Goal: Subscribe to service/newsletter

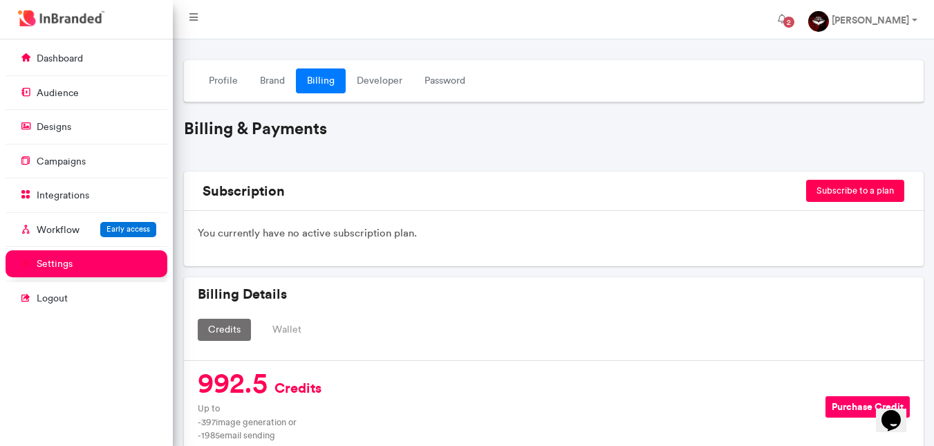
click at [840, 191] on button "Subscribe to a plan" at bounding box center [855, 191] width 98 height 22
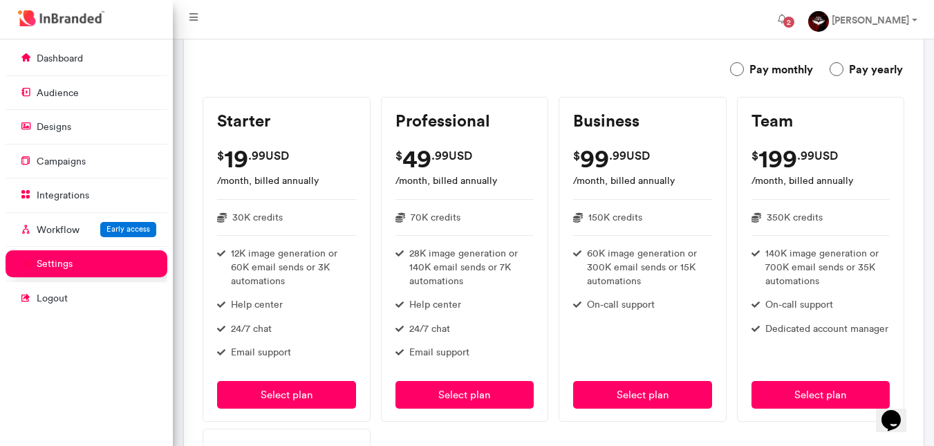
scroll to position [182, 0]
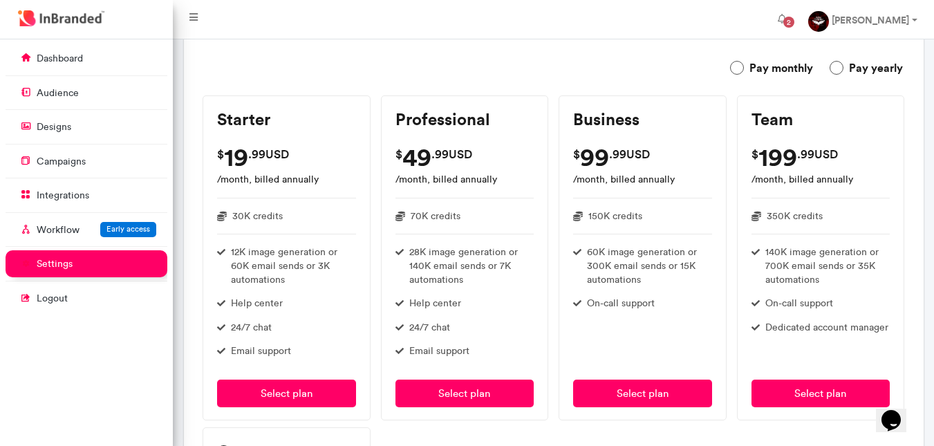
click at [554, 68] on div "Pay monthly Pay yearly" at bounding box center [554, 70] width 698 height 22
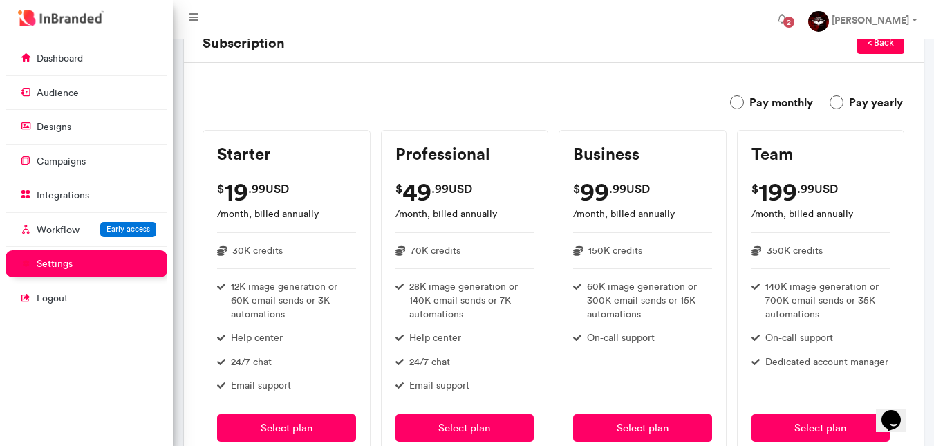
scroll to position [0, 0]
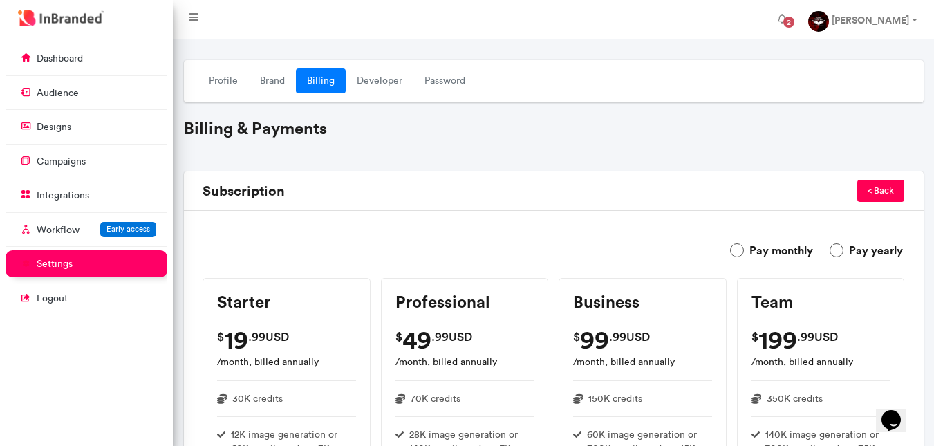
click at [742, 248] on label "Pay monthly" at bounding box center [771, 250] width 83 height 17
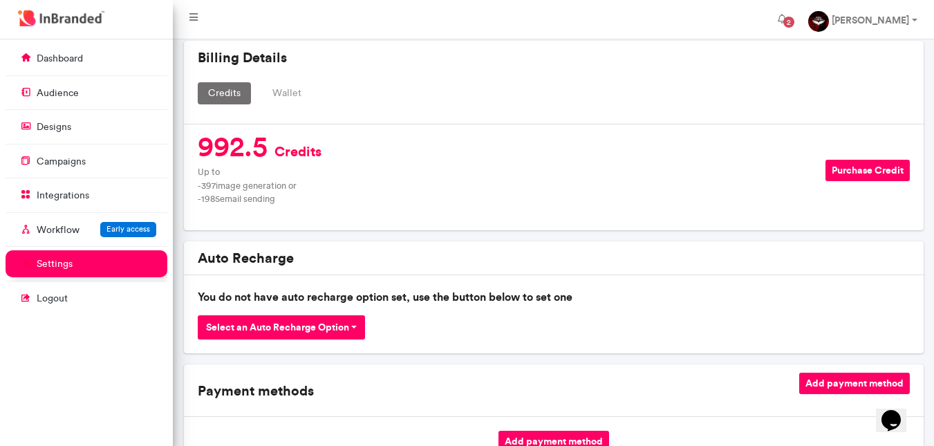
scroll to position [923, 0]
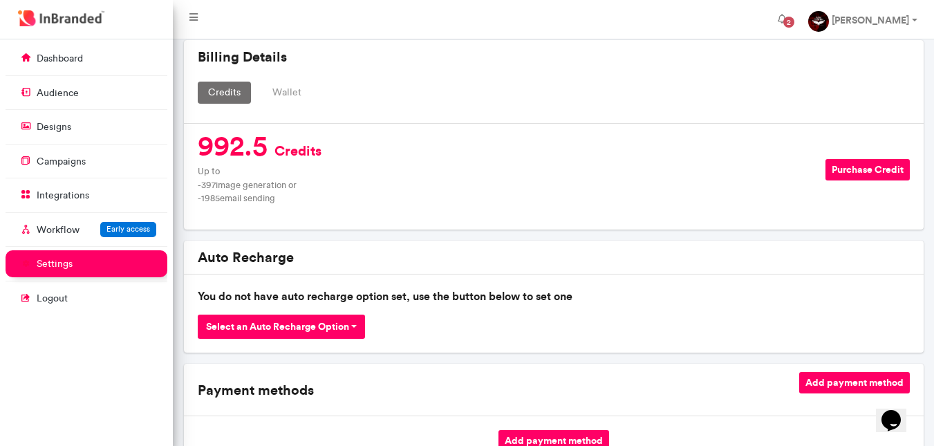
click at [853, 161] on button "Purchase Credit" at bounding box center [867, 169] width 84 height 21
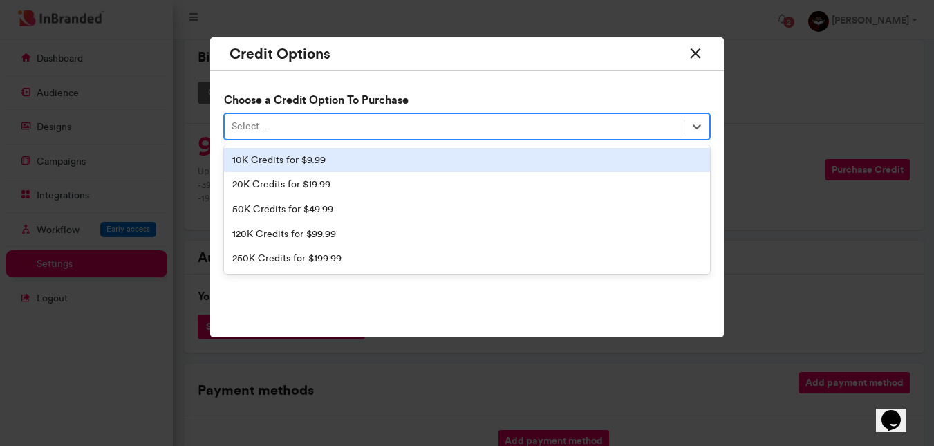
click at [330, 130] on div "Select..." at bounding box center [454, 126] width 459 height 23
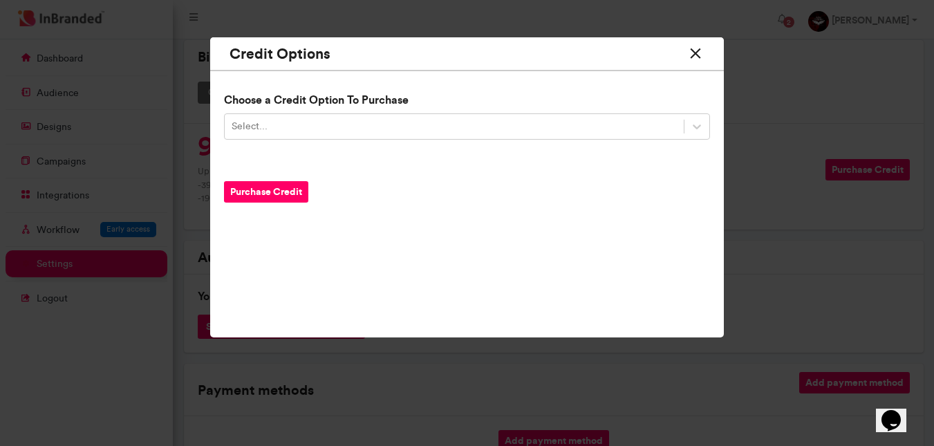
click at [697, 51] on icon at bounding box center [695, 54] width 18 height 26
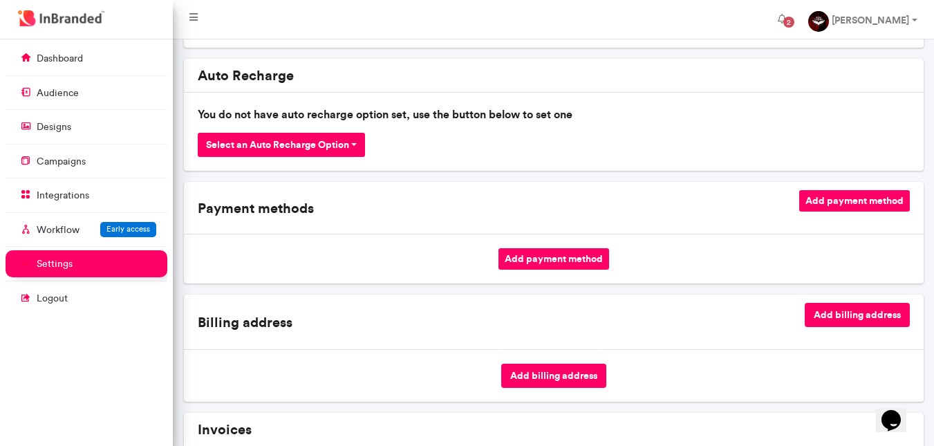
scroll to position [1106, 0]
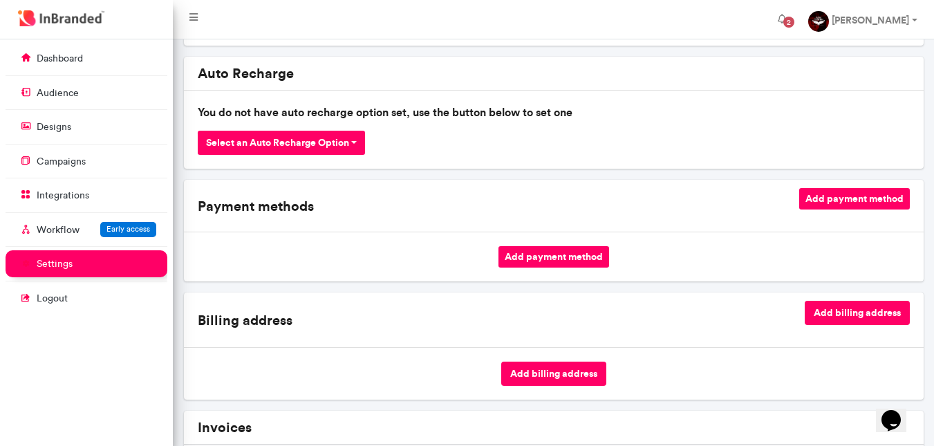
click at [844, 194] on button "Add payment method" at bounding box center [854, 198] width 111 height 21
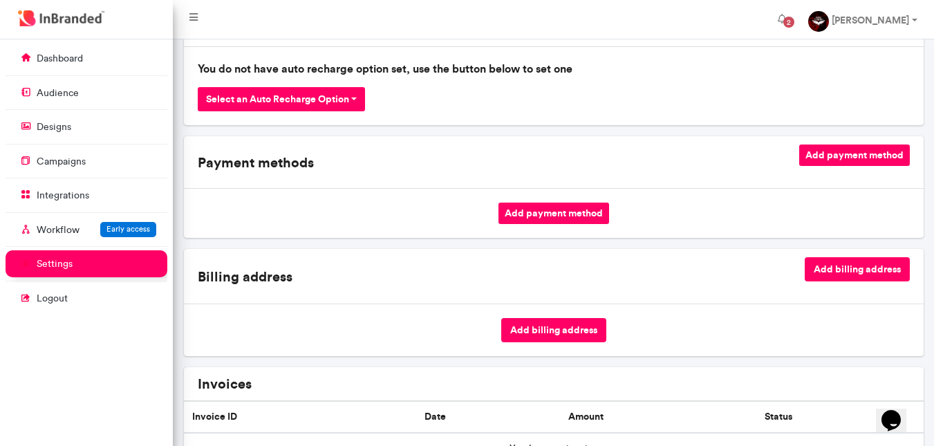
scroll to position [465, 0]
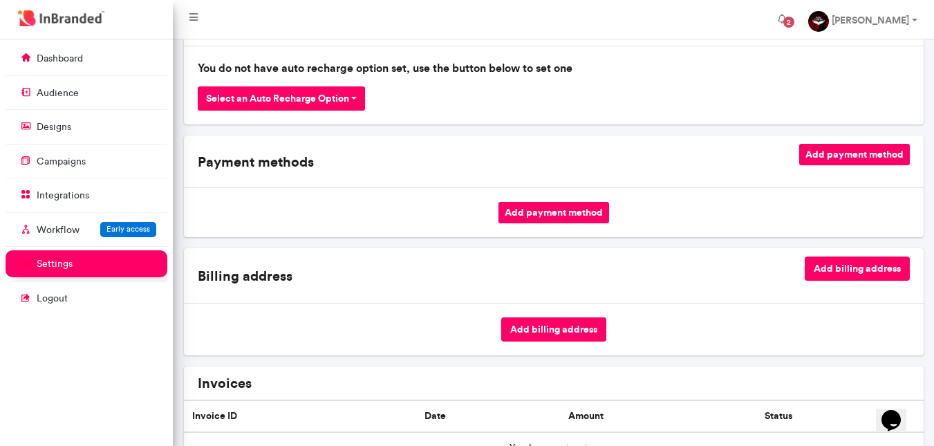
click at [573, 328] on button "Add billing address" at bounding box center [553, 329] width 105 height 24
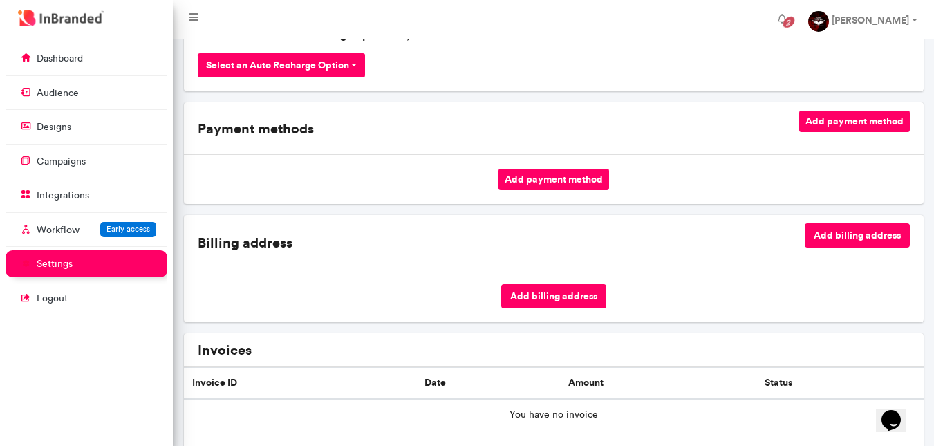
scroll to position [496, 0]
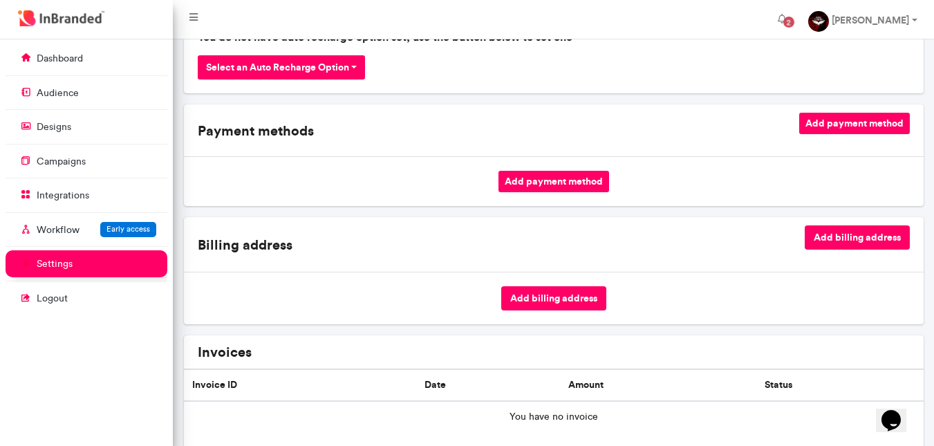
click at [831, 235] on button "Add billing address" at bounding box center [856, 237] width 105 height 24
